Goal: Information Seeking & Learning: Learn about a topic

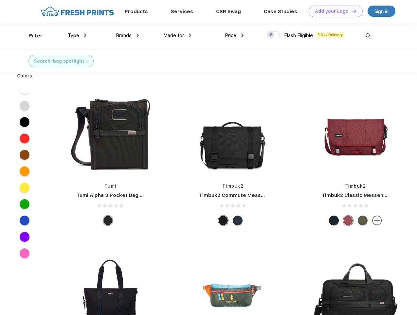
click at [334, 11] on link "Add your Logo Design Tool" at bounding box center [336, 11] width 54 height 11
click at [0, 0] on div "Design Tool" at bounding box center [0, 0] width 0 height 0
click at [352, 11] on link "Add your Logo Design Tool" at bounding box center [336, 11] width 54 height 11
click at [31, 36] on div "Filter" at bounding box center [35, 36] width 13 height 8
click at [77, 35] on span "Type" at bounding box center [73, 35] width 11 height 6
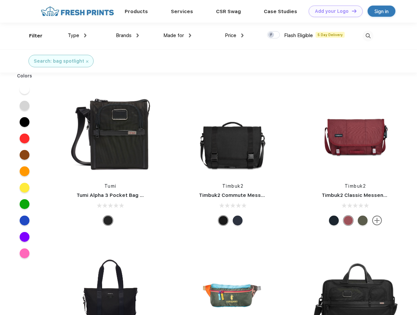
click at [127, 35] on span "Brands" at bounding box center [124, 35] width 16 height 6
click at [178, 35] on span "Made for" at bounding box center [173, 35] width 21 height 6
click at [235, 35] on span "Price" at bounding box center [230, 35] width 11 height 6
click at [274, 35] on div at bounding box center [273, 34] width 13 height 7
click at [272, 35] on input "checkbox" at bounding box center [269, 33] width 4 height 4
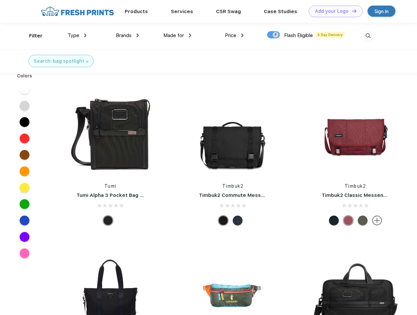
click at [368, 36] on img at bounding box center [368, 35] width 11 height 11
